Goal: Task Accomplishment & Management: Manage account settings

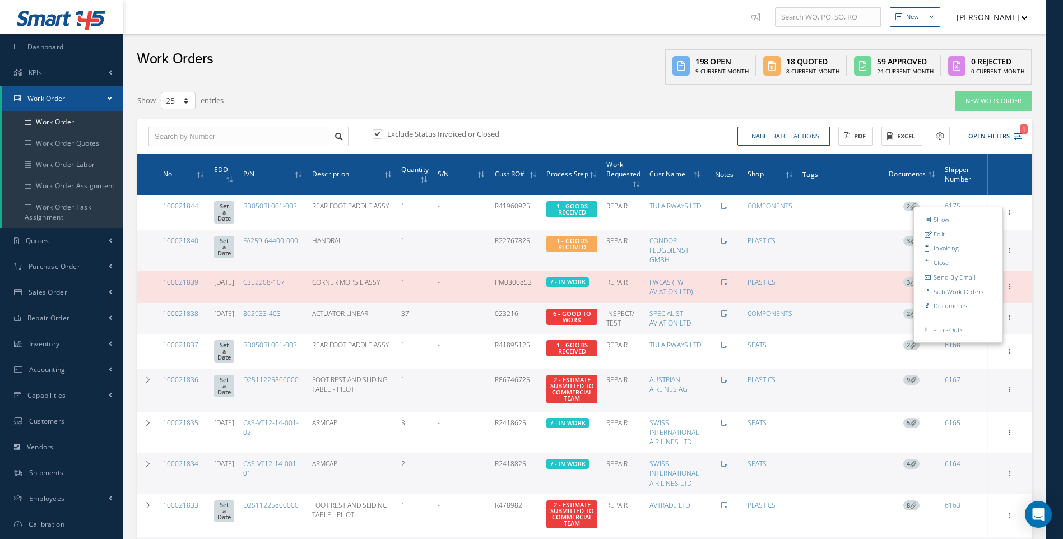
select select "25"
click at [50, 343] on span "Inventory" at bounding box center [44, 344] width 31 height 10
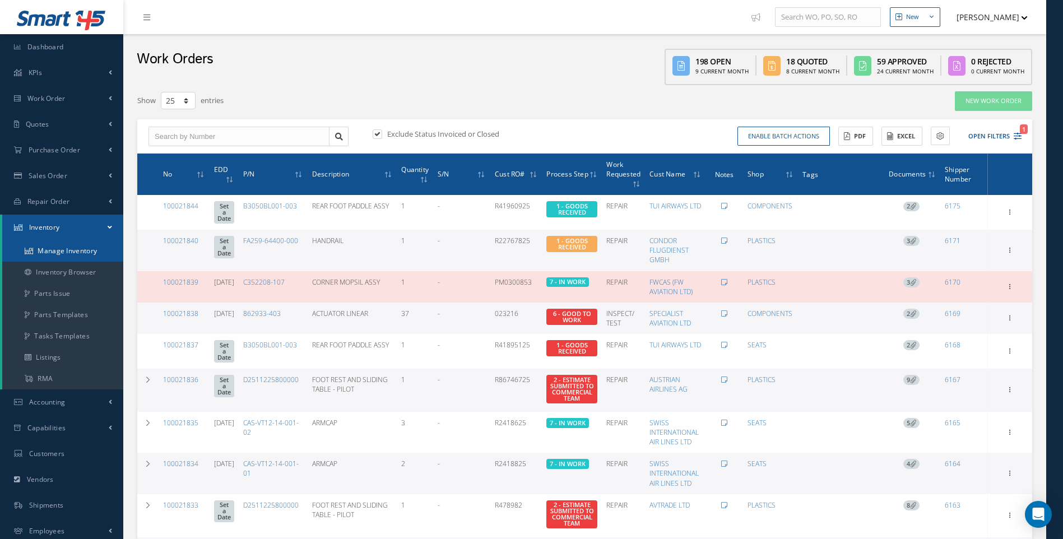
click at [68, 247] on link "Manage Inventory" at bounding box center [62, 250] width 121 height 21
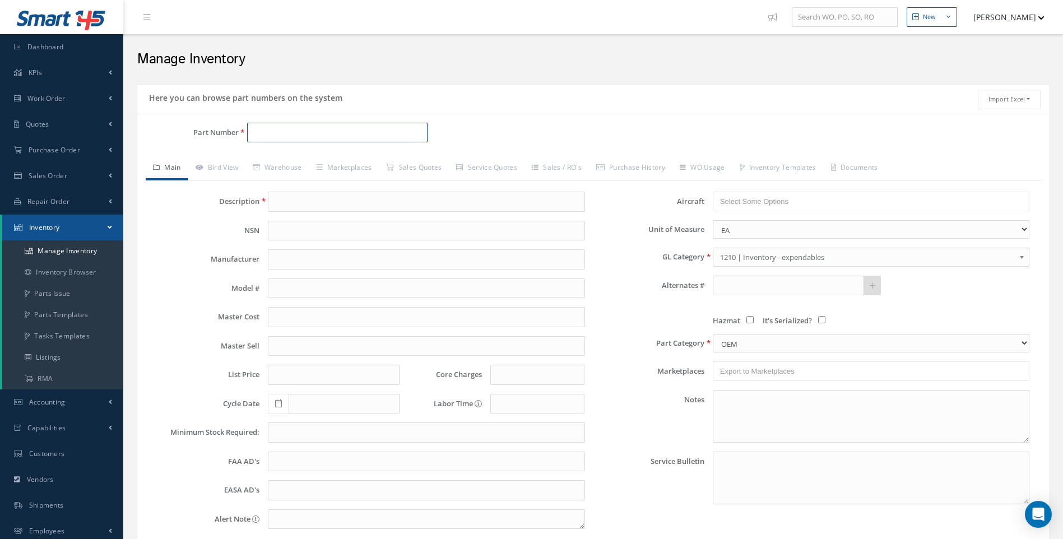
click at [262, 128] on input "Part Number" at bounding box center [337, 133] width 181 height 20
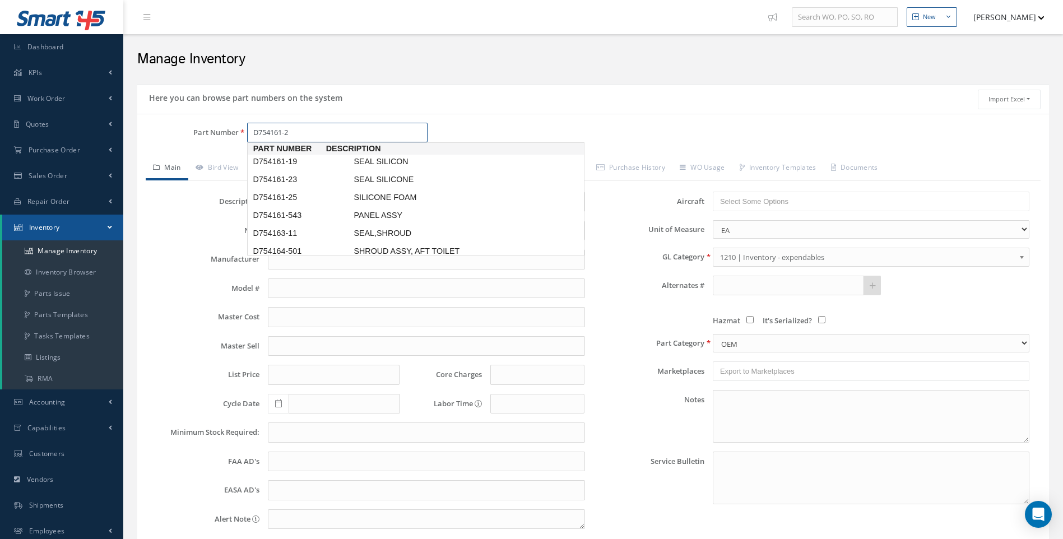
type input "D754161-25"
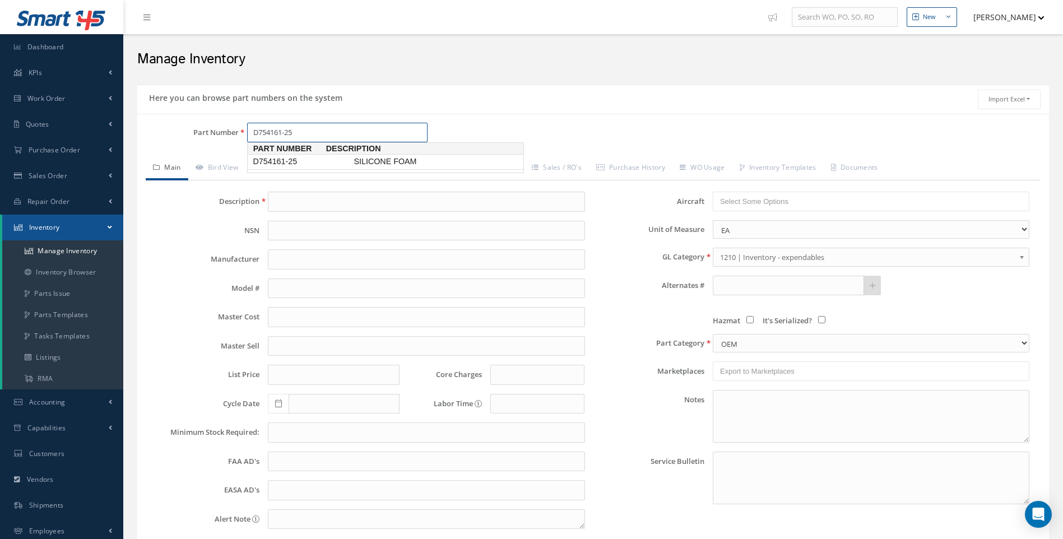
click at [273, 160] on span "D754161-25" at bounding box center [300, 162] width 101 height 12
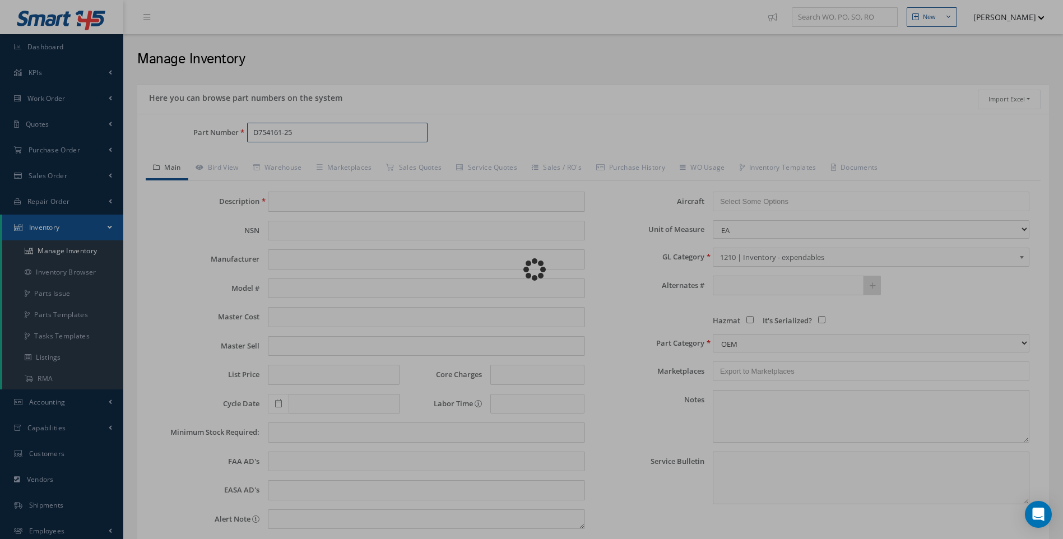
type input "SILICONE FOAM"
type input "88.63"
type input "0.00"
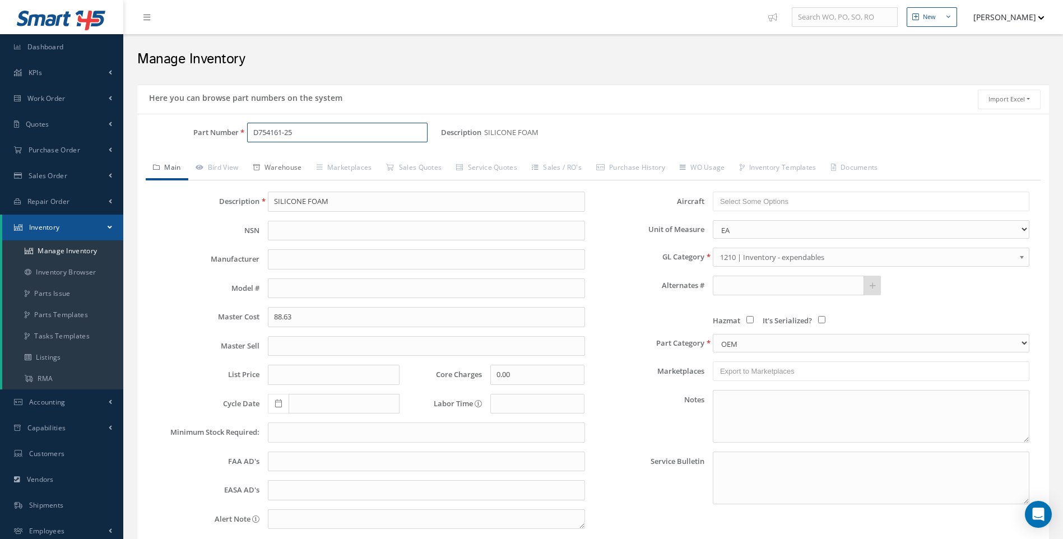
type input "D754161-25"
click at [295, 170] on link "Warehouse" at bounding box center [277, 169] width 63 height 24
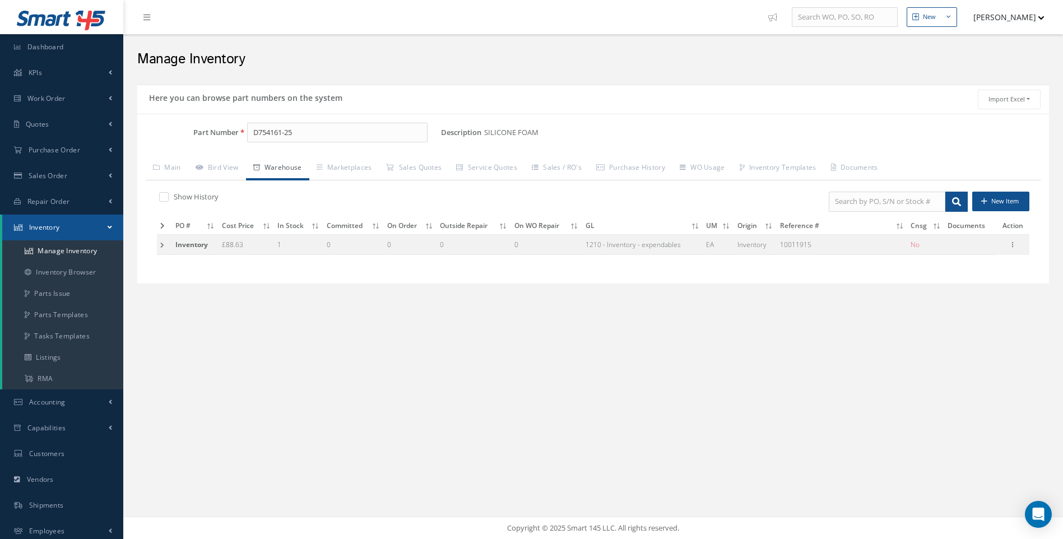
click at [163, 245] on td at bounding box center [164, 244] width 15 height 21
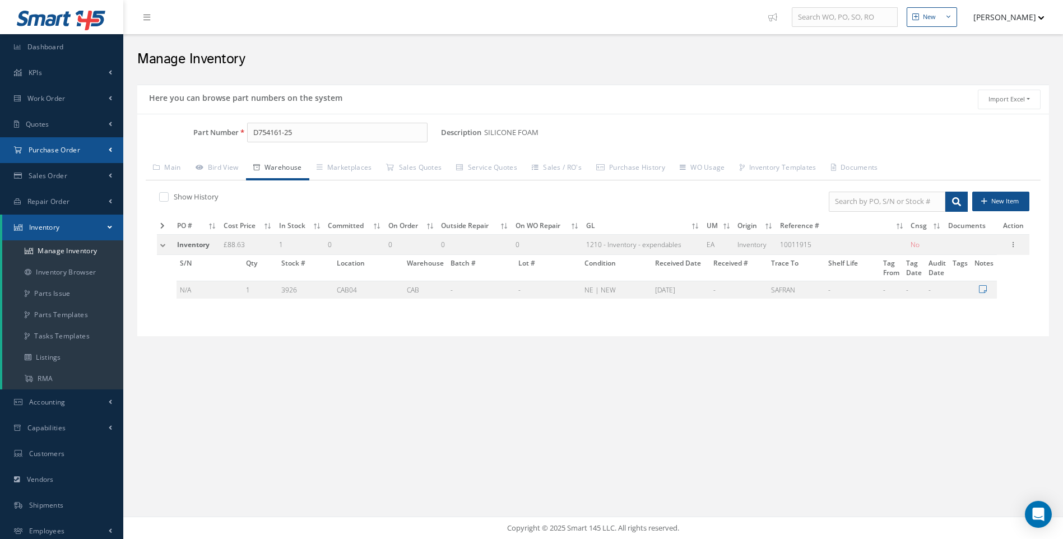
click at [53, 152] on span "Purchase Order" at bounding box center [55, 150] width 52 height 10
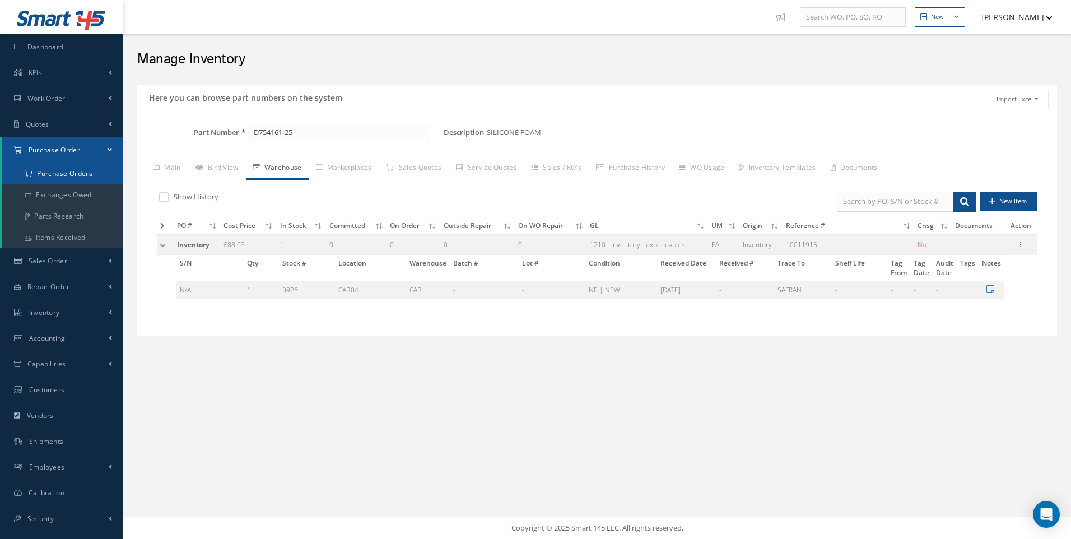
click at [76, 172] on a=1&status_id=2&status_id=3&status_id=5&collapsedFilters"] "Purchase Orders" at bounding box center [62, 173] width 121 height 21
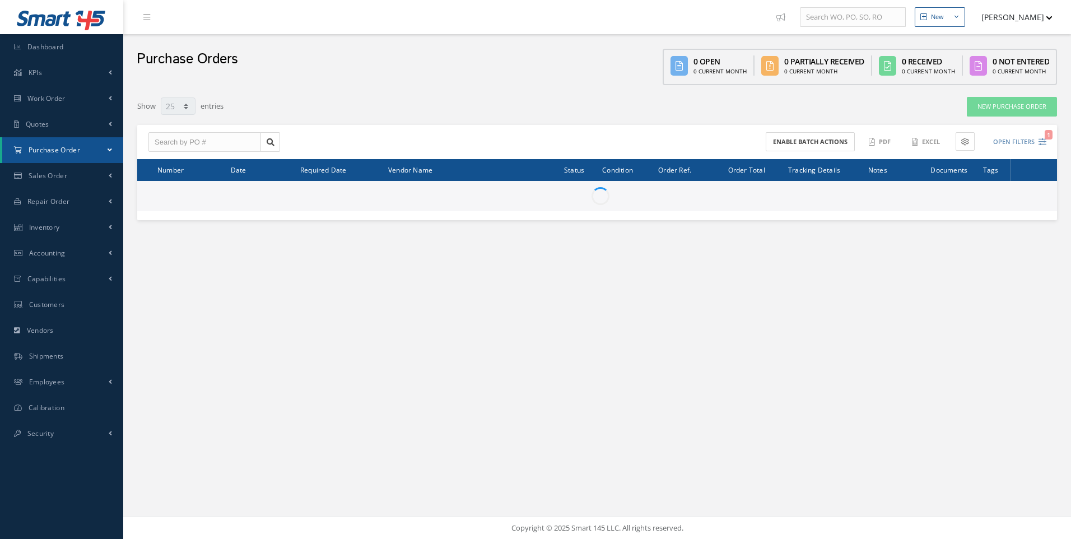
select select "25"
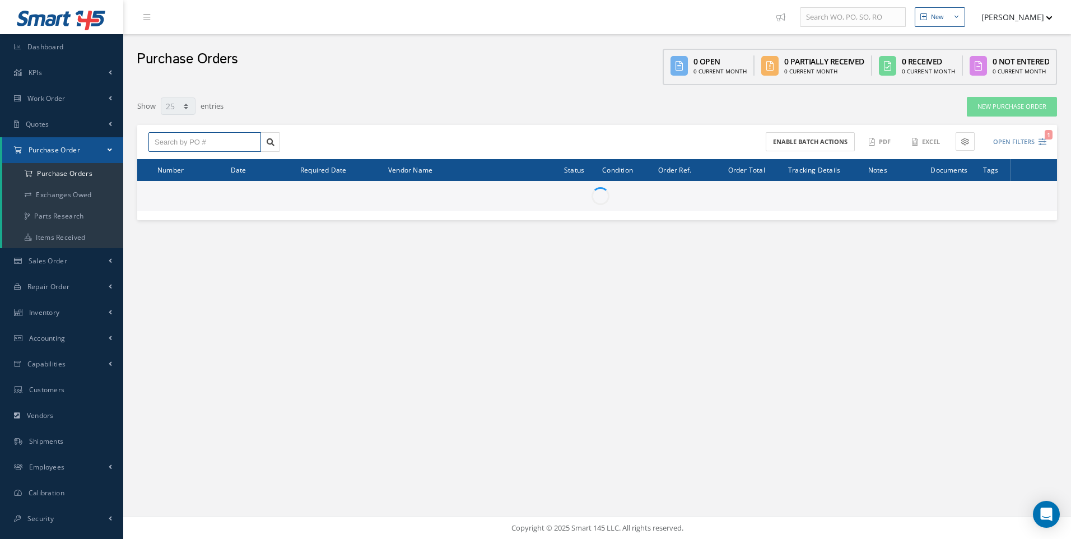
click at [173, 141] on input "text" at bounding box center [205, 142] width 113 height 20
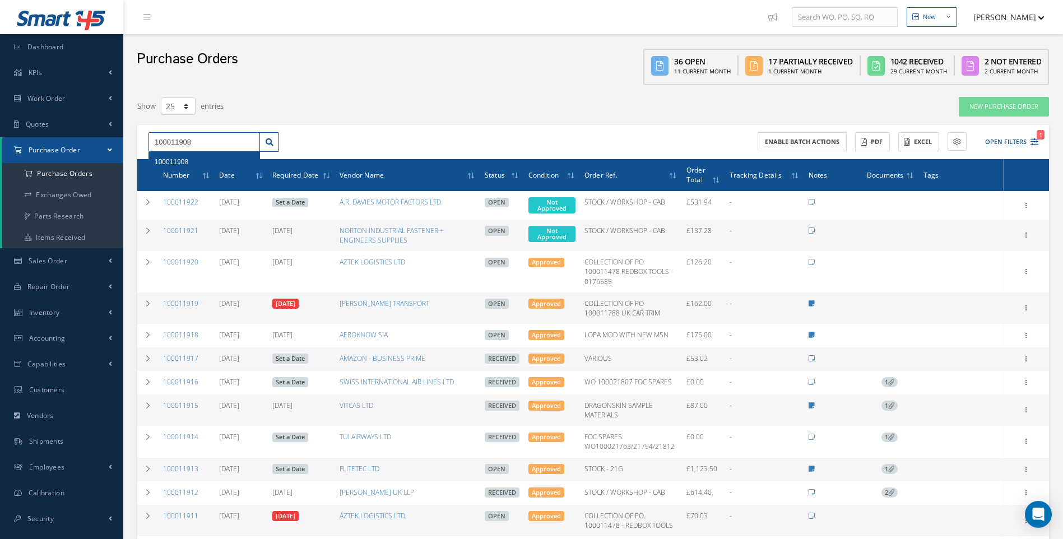
type input "100011908"
click at [175, 161] on span "100011908" at bounding box center [172, 162] width 34 height 8
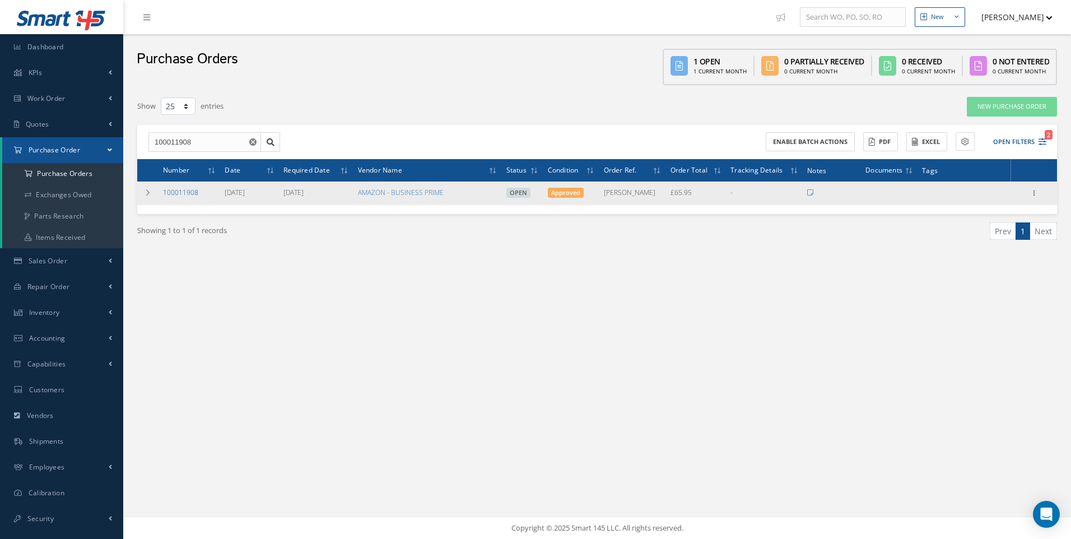
click at [180, 194] on link "100011908" at bounding box center [180, 193] width 35 height 10
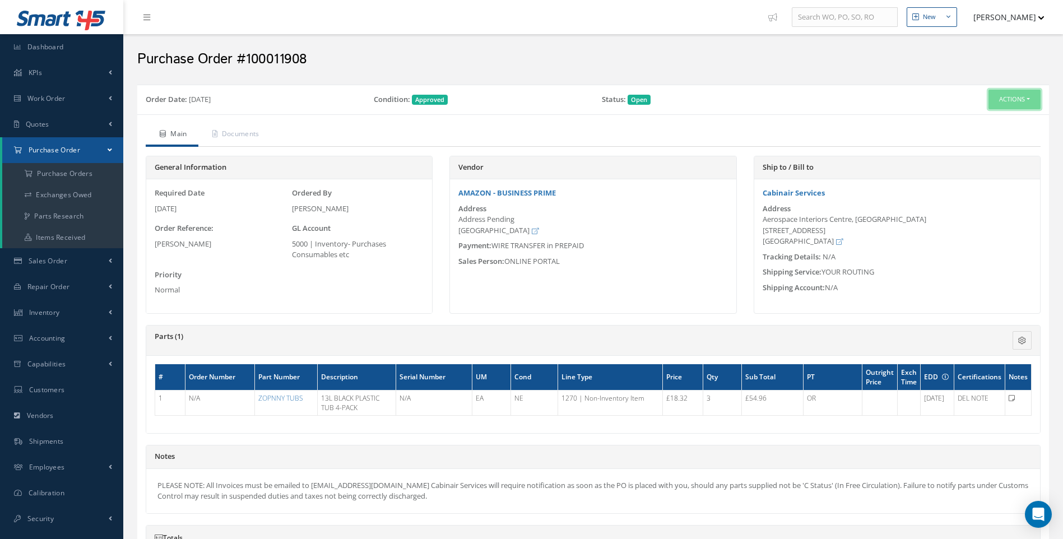
click at [1033, 100] on button "Actions" at bounding box center [1015, 100] width 52 height 20
click at [975, 120] on link "Receive" at bounding box center [996, 120] width 90 height 15
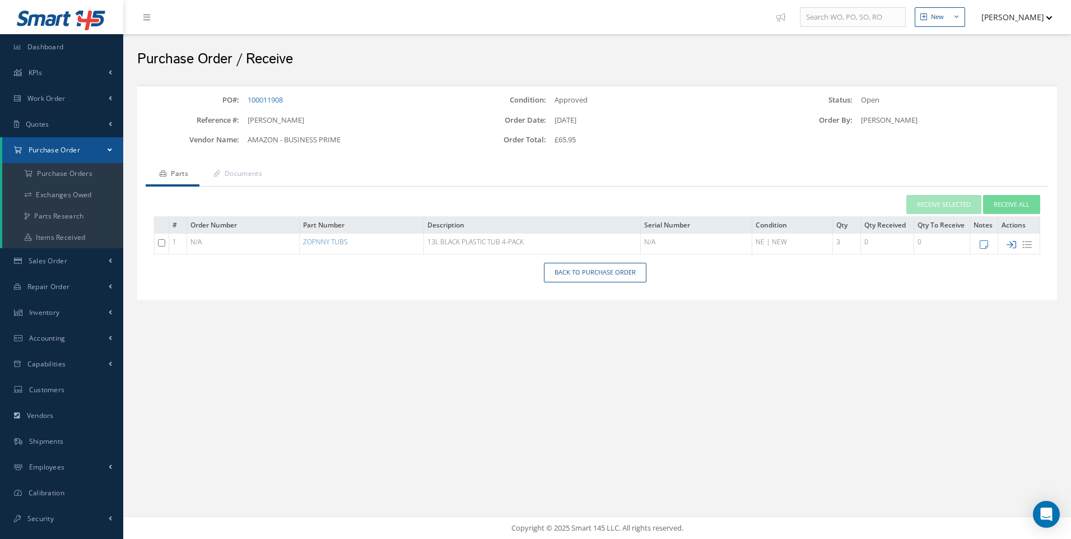
click at [1010, 244] on icon at bounding box center [1012, 245] width 10 height 10
type input "[DATE]"
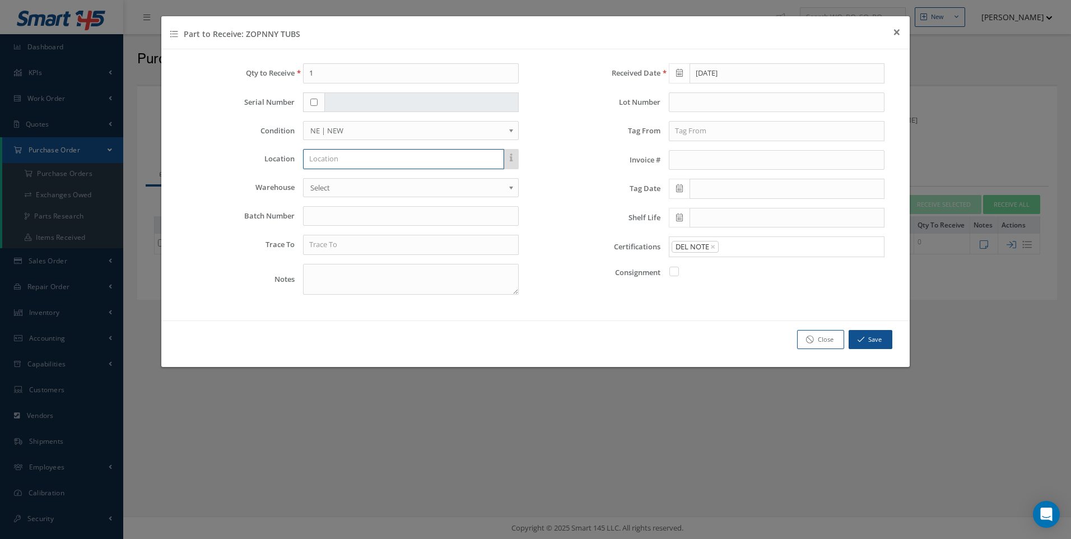
click at [316, 160] on input "text" at bounding box center [403, 159] width 201 height 20
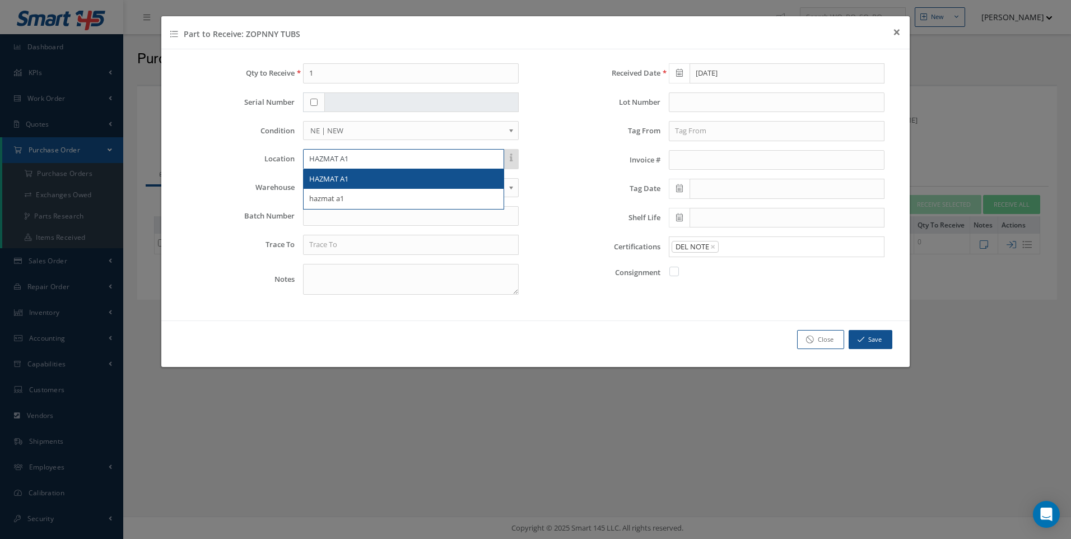
type input "HAZMAT A1"
click at [332, 182] on span "HAZMAT A1" at bounding box center [328, 179] width 39 height 10
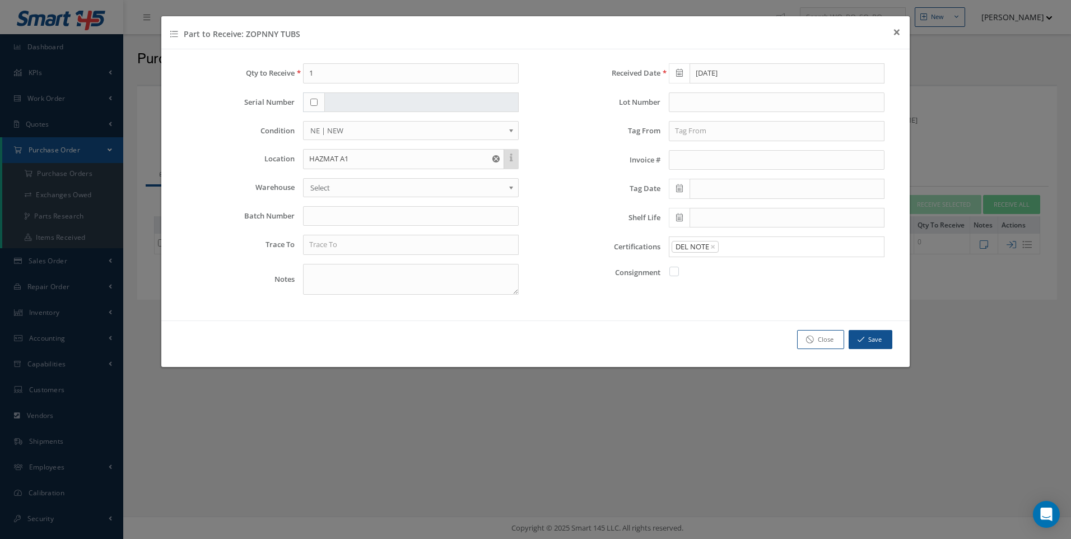
click at [330, 183] on span "Select" at bounding box center [407, 187] width 194 height 13
click at [697, 132] on input "text" at bounding box center [777, 131] width 216 height 20
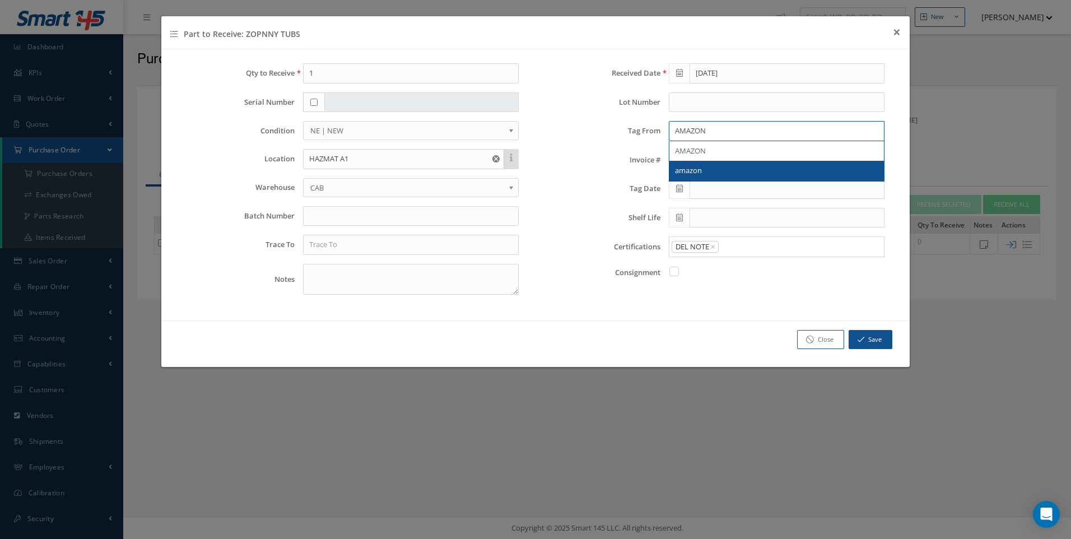
type input "AMAZON"
click at [683, 191] on icon at bounding box center [679, 188] width 7 height 8
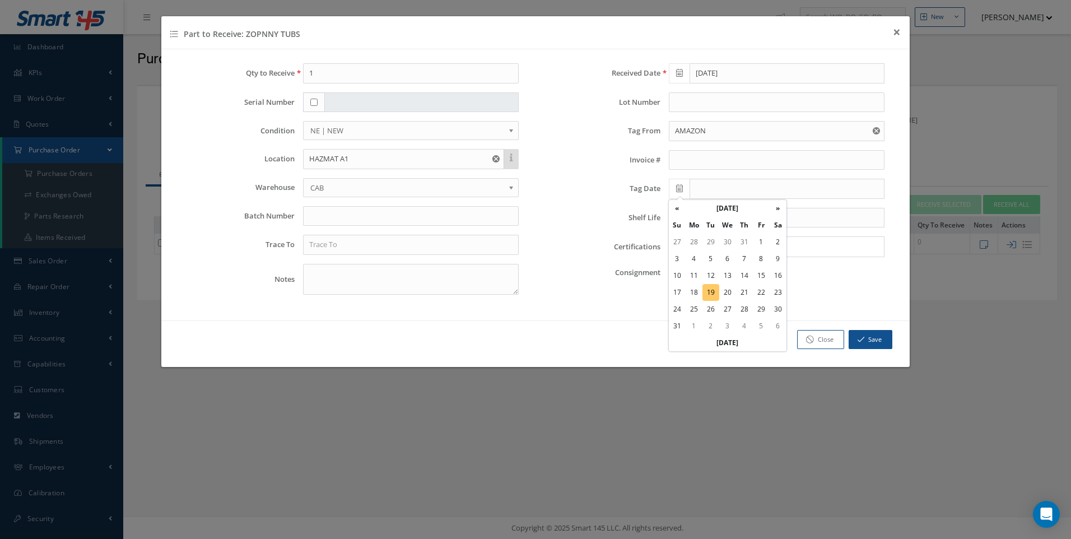
click at [706, 294] on td "19" at bounding box center [711, 292] width 17 height 17
type input "[DATE]"
click at [864, 335] on button "Save" at bounding box center [871, 340] width 44 height 20
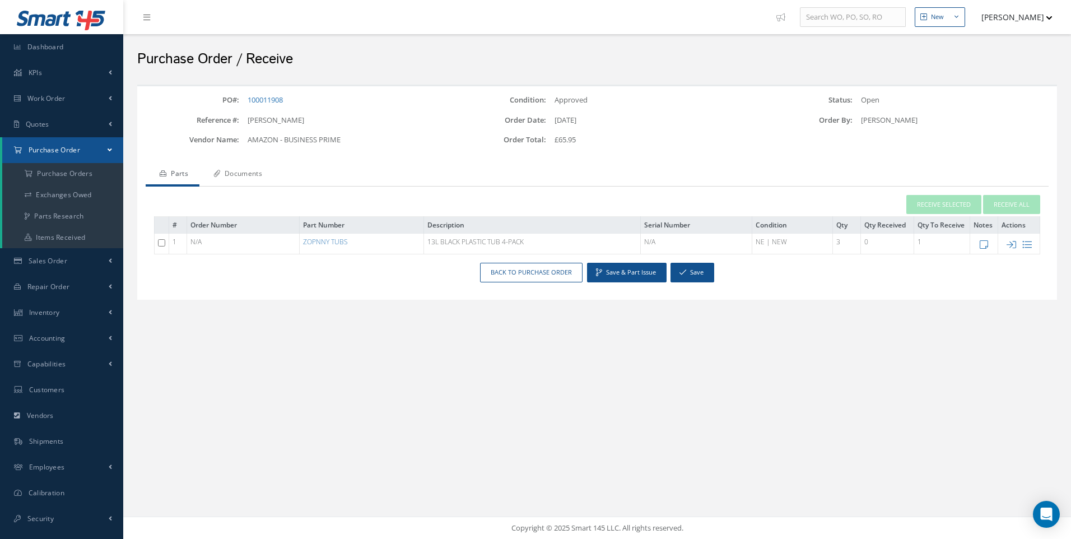
click at [247, 173] on link "Documents" at bounding box center [236, 175] width 74 height 24
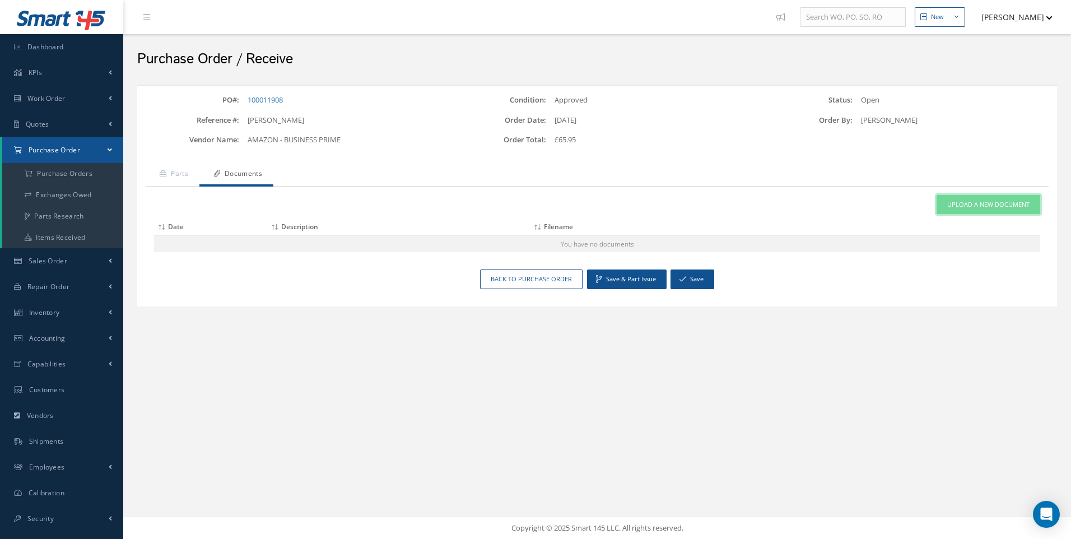
click at [977, 197] on link "Upload a New Document" at bounding box center [989, 205] width 104 height 20
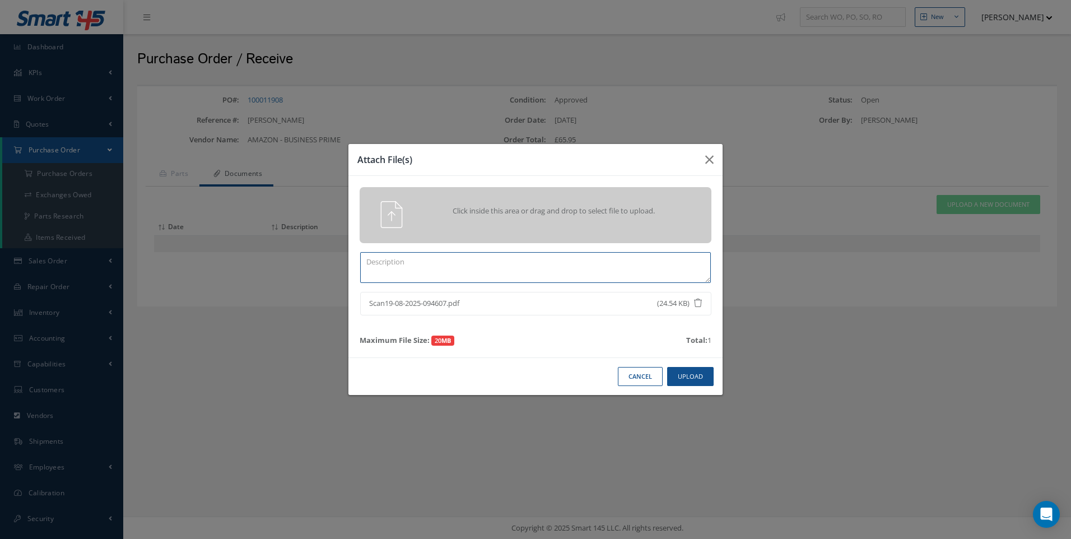
click at [398, 263] on textarea at bounding box center [535, 267] width 351 height 31
type textarea "DEL NOTE"
click at [686, 379] on button "Upload" at bounding box center [690, 377] width 47 height 20
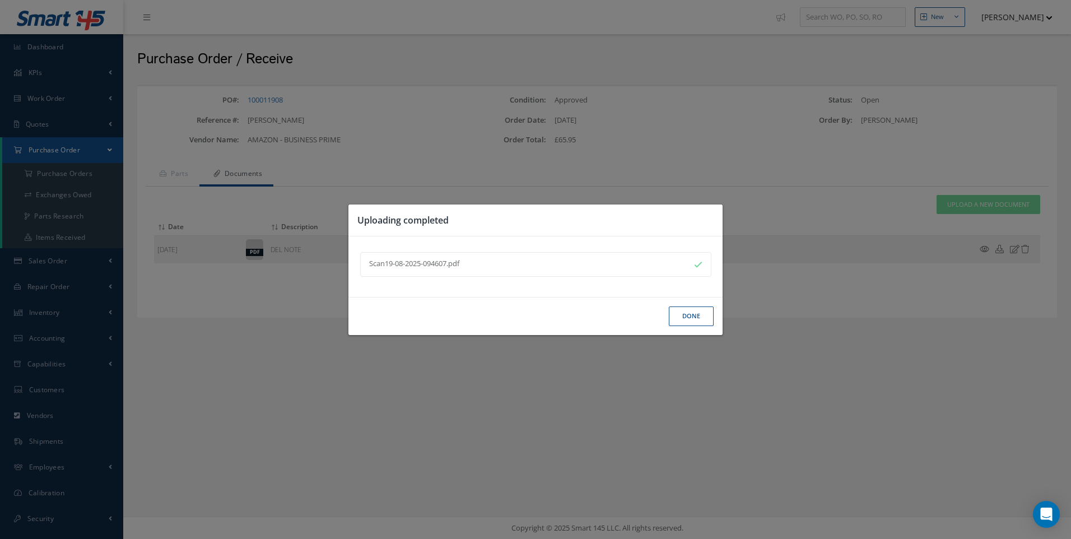
click at [687, 319] on button "Done" at bounding box center [691, 317] width 45 height 20
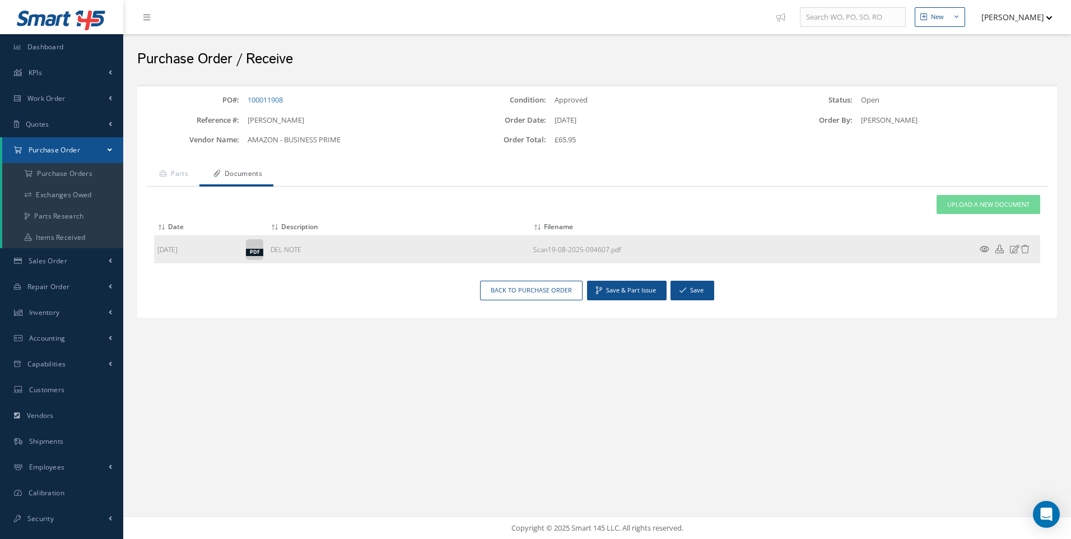
click at [987, 250] on icon at bounding box center [985, 249] width 10 height 8
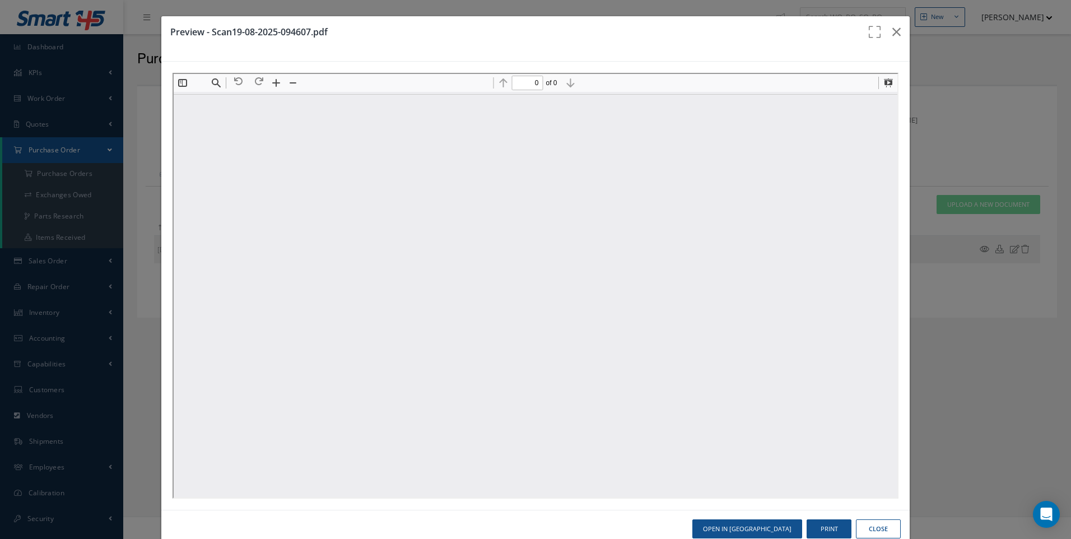
type input "1"
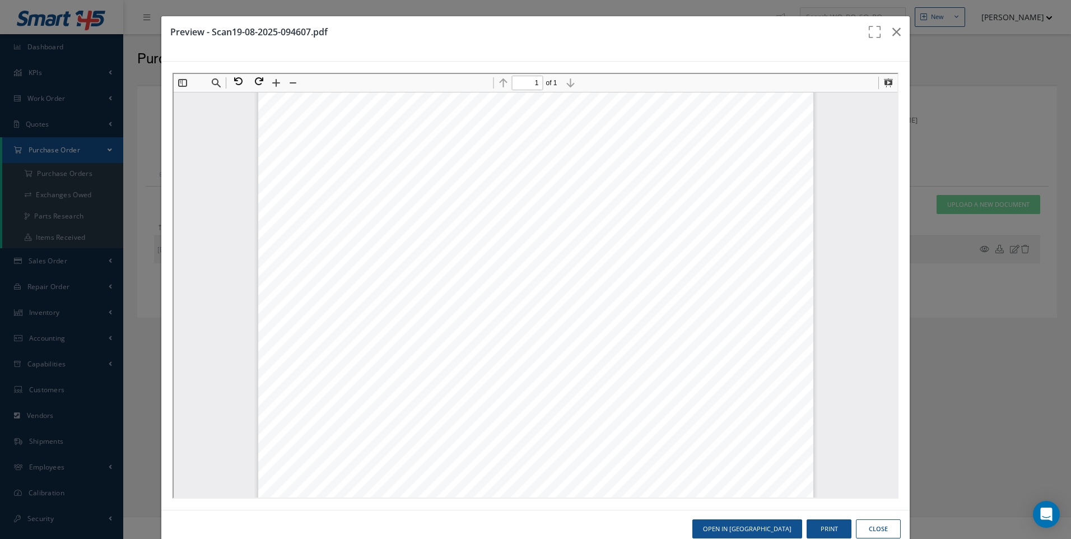
click at [871, 528] on button "Close" at bounding box center [878, 529] width 45 height 20
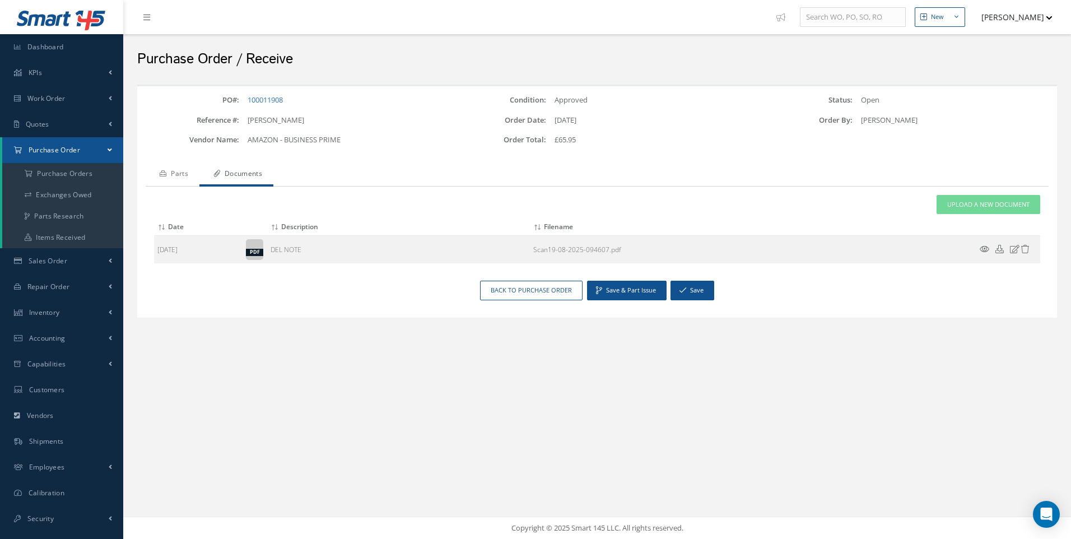
click at [174, 171] on link "Parts" at bounding box center [173, 175] width 54 height 24
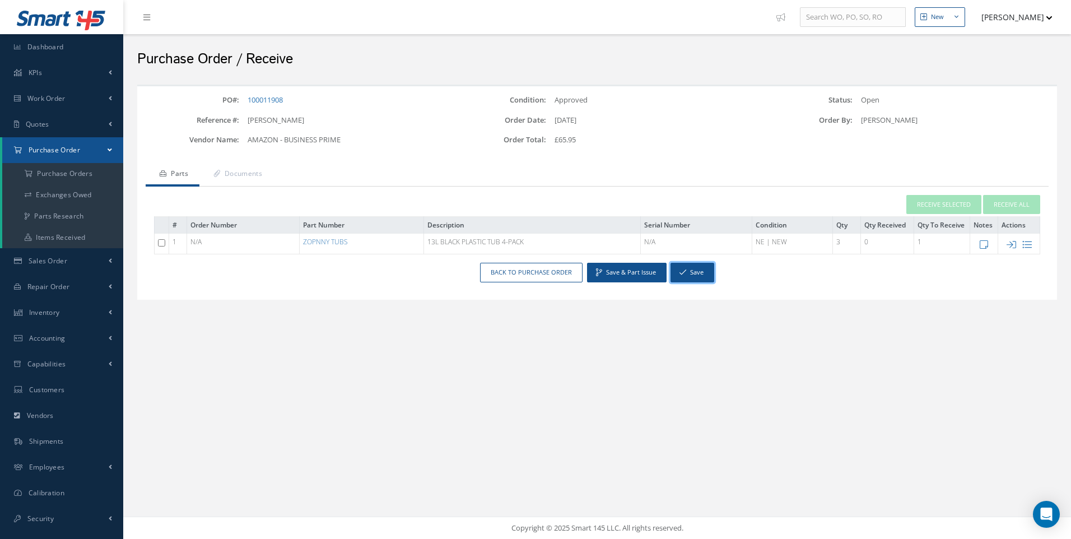
click at [692, 273] on button "Save" at bounding box center [693, 273] width 44 height 20
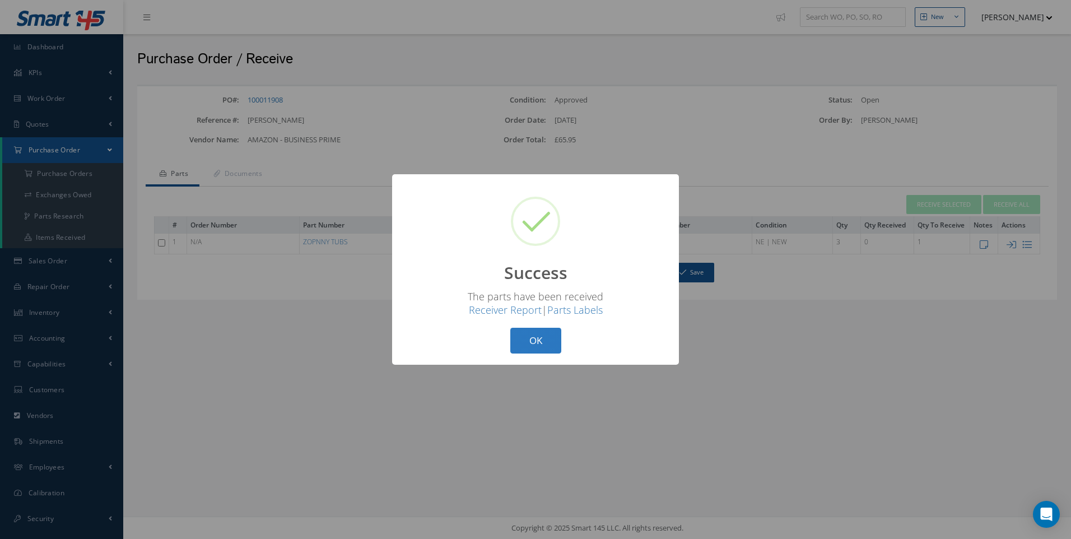
click at [530, 333] on button "OK" at bounding box center [536, 341] width 51 height 26
